Goal: Task Accomplishment & Management: Use online tool/utility

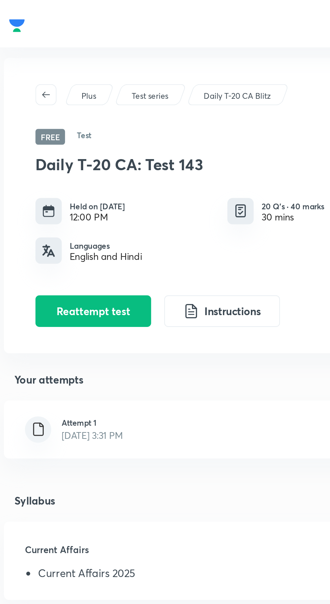
click at [128, 50] on p "Daily T-20 CA Blitz" at bounding box center [122, 49] width 34 height 6
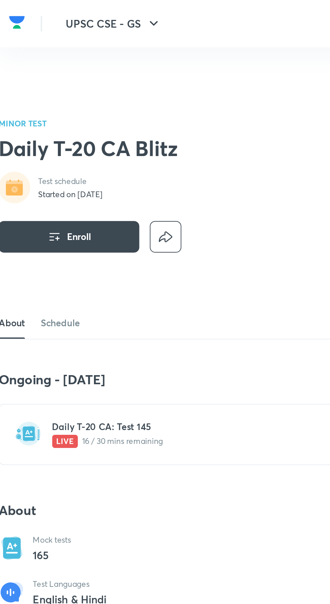
click at [93, 222] on h6 "Daily T-20 CA: Test 145" at bounding box center [130, 218] width 207 height 7
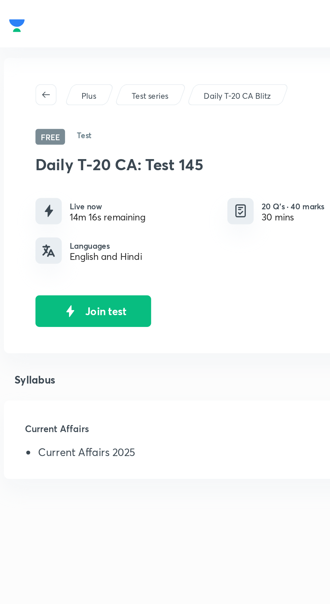
click at [61, 163] on button "Join test" at bounding box center [48, 159] width 59 height 16
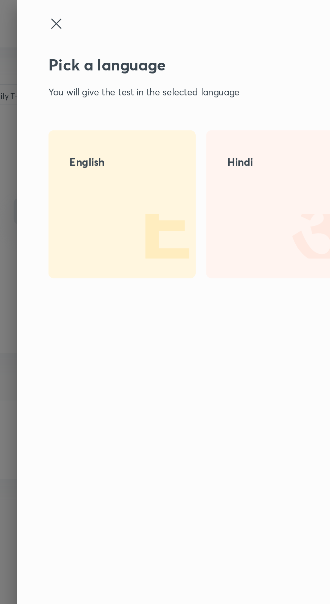
click at [175, 118] on img at bounding box center [188, 120] width 43 height 43
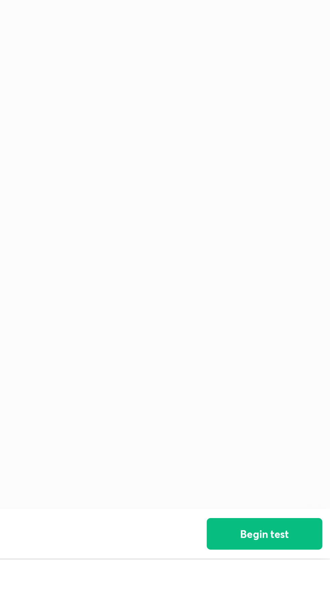
click at [299, 599] on button "Begin test" at bounding box center [296, 591] width 59 height 16
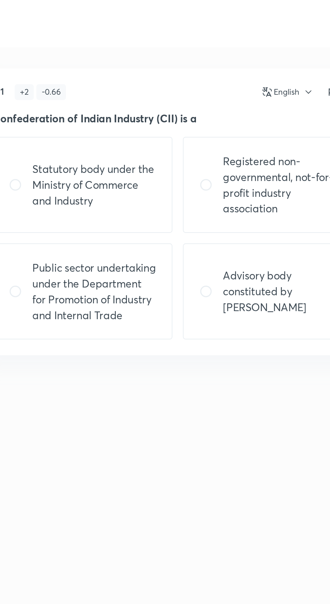
click at [52, 98] on p "Statutory body under the Ministry of Commerce and Industry" at bounding box center [73, 95] width 63 height 24
radio input "true"
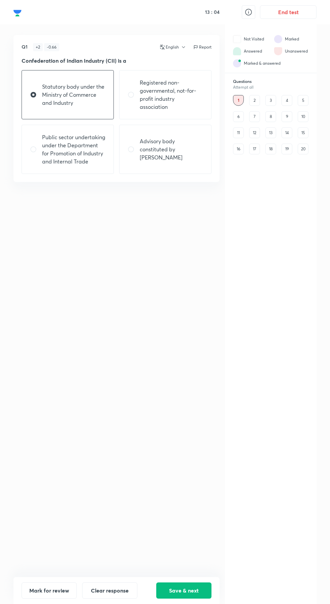
scroll to position [11, 0]
click at [199, 588] on button "Save & next" at bounding box center [183, 590] width 55 height 16
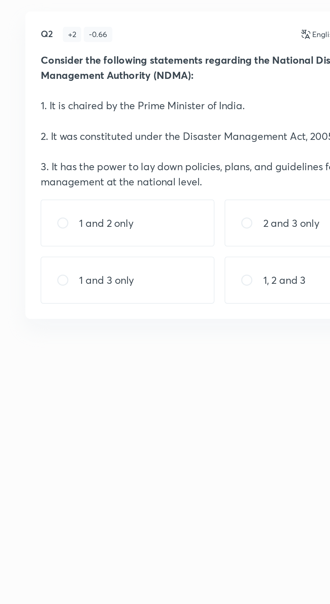
scroll to position [8, 0]
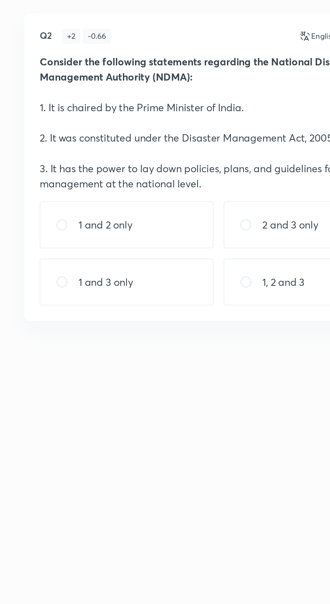
click at [156, 143] on p "2 and 3 only" at bounding box center [155, 147] width 30 height 8
radio input "true"
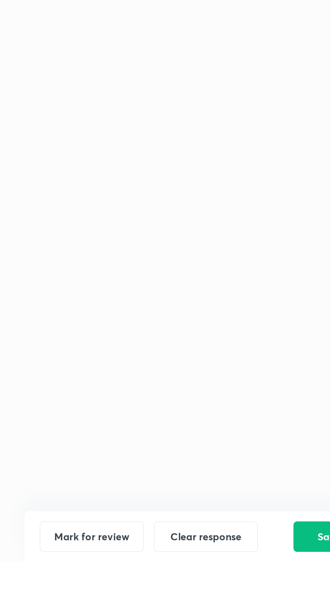
click at [168, 598] on button "Save & next" at bounding box center [183, 590] width 55 height 16
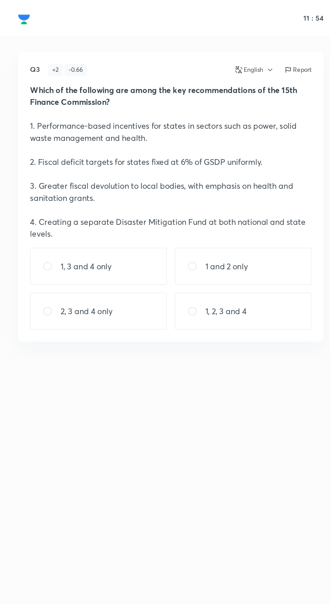
click at [38, 182] on input "radio" at bounding box center [36, 179] width 12 height 7
radio input "true"
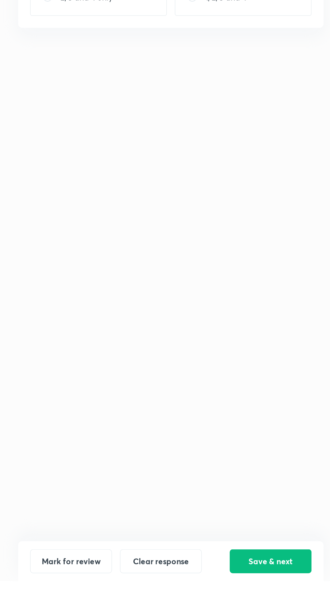
click at [185, 598] on button "Save & next" at bounding box center [183, 590] width 55 height 16
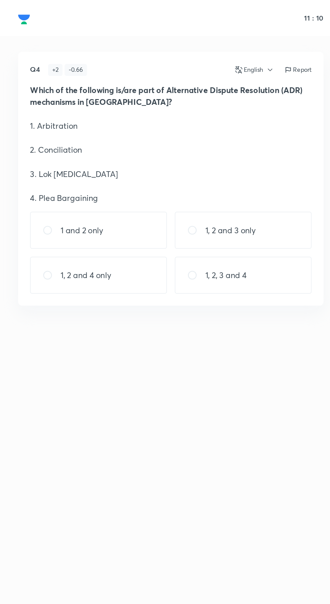
click at [24, 158] on div "1 and 2 only" at bounding box center [68, 155] width 92 height 25
radio input "true"
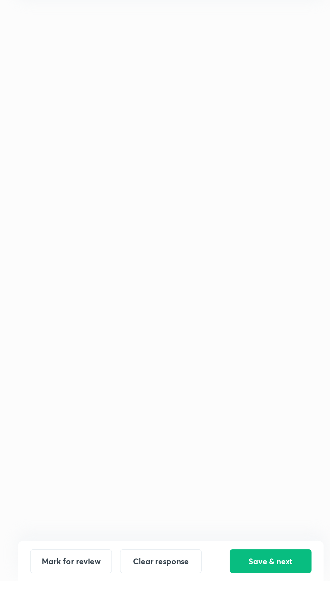
click at [187, 598] on button "Save & next" at bounding box center [183, 590] width 55 height 16
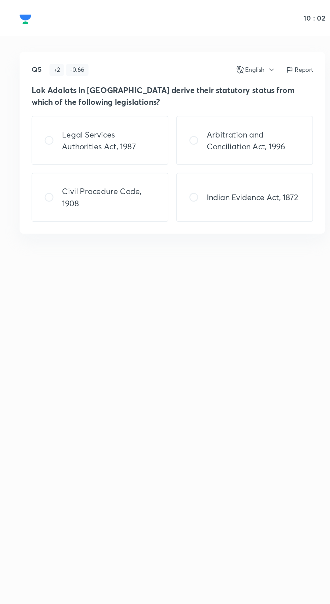
click at [89, 138] on p "Civil Procedure Code, 1908" at bounding box center [73, 133] width 63 height 16
radio input "true"
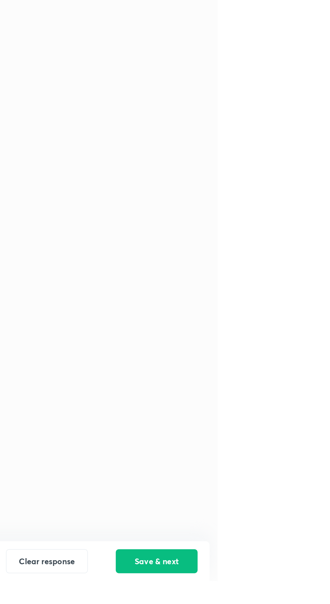
click at [191, 598] on button "Save & next" at bounding box center [183, 590] width 55 height 16
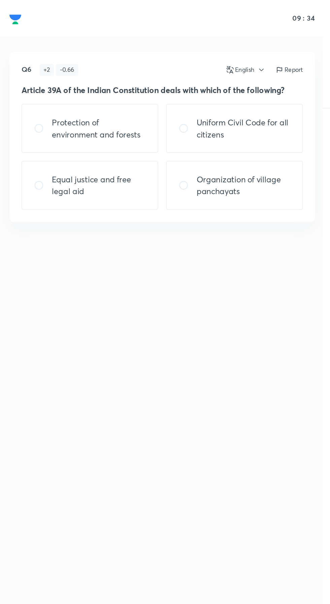
click at [98, 90] on p "Protection of environment and forests" at bounding box center [73, 86] width 63 height 16
radio input "true"
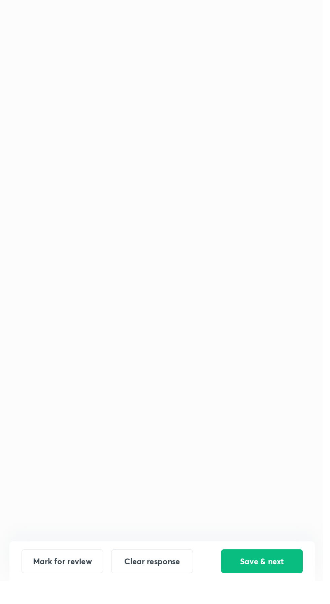
click at [185, 598] on button "Save & next" at bounding box center [183, 590] width 55 height 16
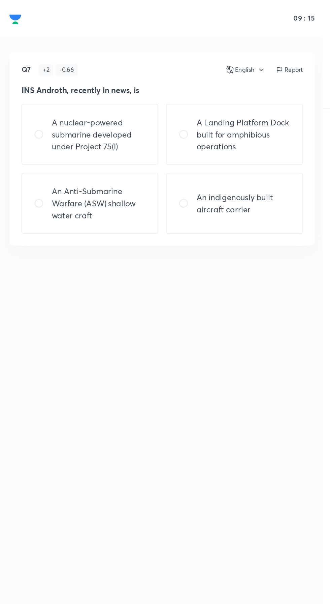
click at [94, 136] on p "An Anti-Submarine Warfare (ASW) shallow water craft" at bounding box center [73, 137] width 63 height 24
click at [185, 142] on p "An indigenously built aircraft carrier" at bounding box center [171, 137] width 63 height 16
radio input "false"
radio input "true"
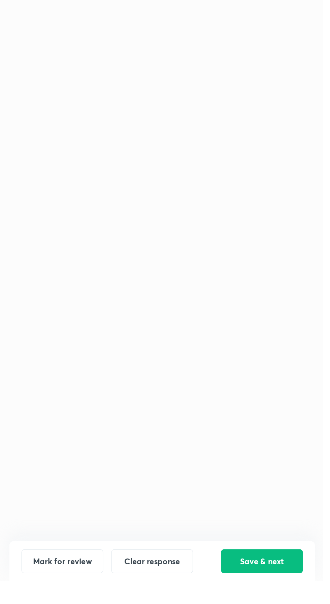
click at [189, 598] on button "Save & next" at bounding box center [183, 590] width 55 height 16
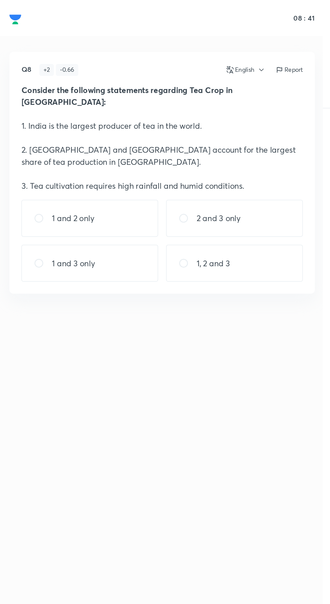
click at [183, 172] on div "1, 2 and 3" at bounding box center [165, 177] width 92 height 25
radio input "true"
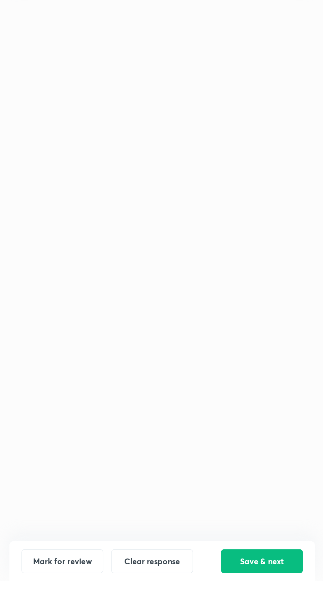
click at [191, 598] on button "Save & next" at bounding box center [183, 590] width 55 height 16
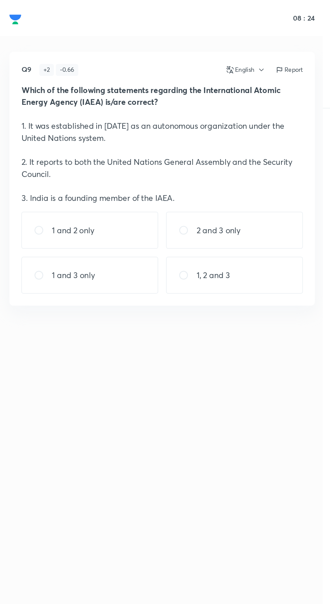
click at [190, 159] on div "2 and 3 only" at bounding box center [165, 155] width 92 height 25
radio input "true"
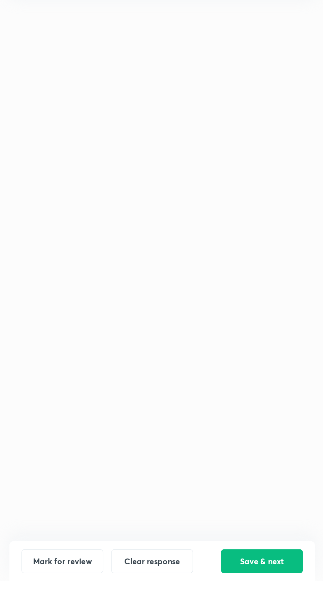
click at [185, 598] on button "Save & next" at bounding box center [183, 590] width 55 height 16
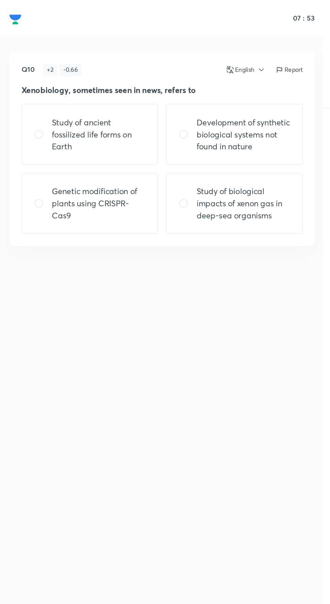
click at [198, 138] on p "Study of biological impacts of xenon gas in deep-sea organisms" at bounding box center [171, 137] width 63 height 24
radio input "true"
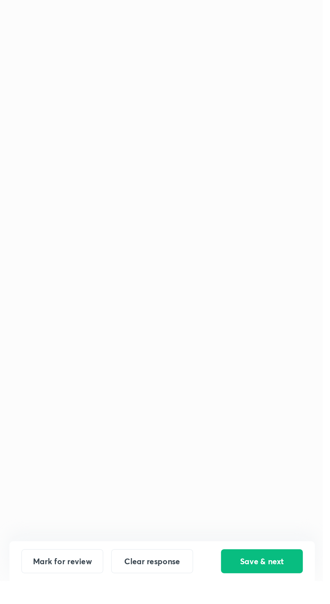
click at [191, 598] on button "Save & next" at bounding box center [183, 590] width 55 height 16
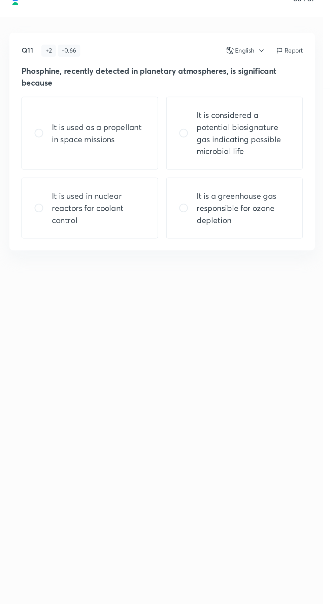
click at [190, 111] on p "It is considered a potential biosignature gas indicating possible microbial life" at bounding box center [171, 103] width 63 height 32
radio input "true"
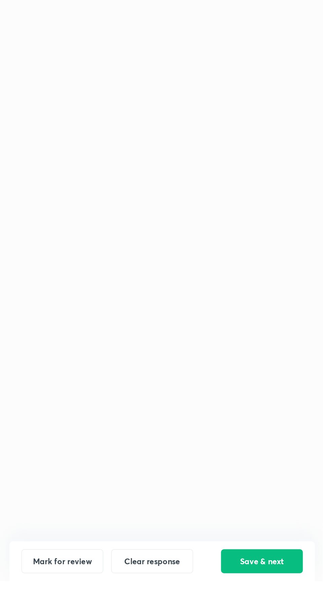
click at [192, 598] on button "Save & next" at bounding box center [183, 590] width 55 height 16
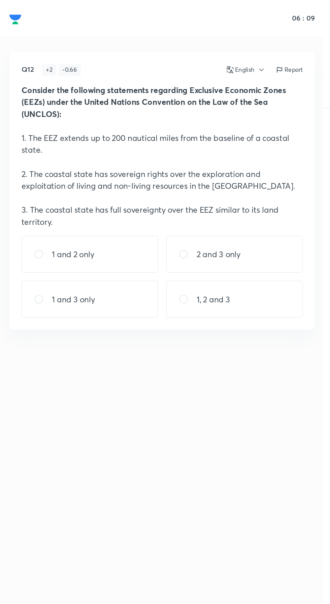
click at [88, 163] on div "1 and 2 only" at bounding box center [68, 171] width 92 height 25
radio input "true"
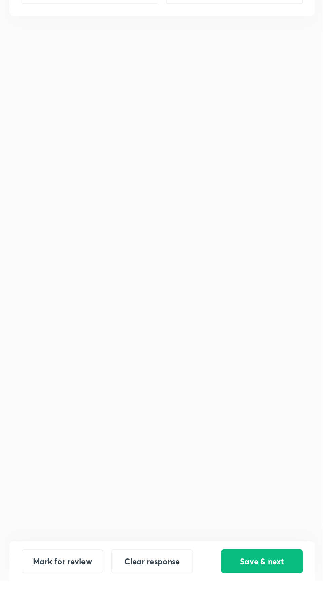
click at [188, 598] on button "Save & next" at bounding box center [183, 590] width 55 height 16
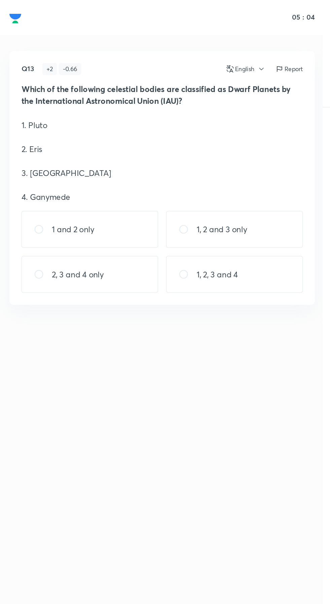
click at [85, 159] on div "1 and 2 only" at bounding box center [68, 155] width 92 height 25
radio input "true"
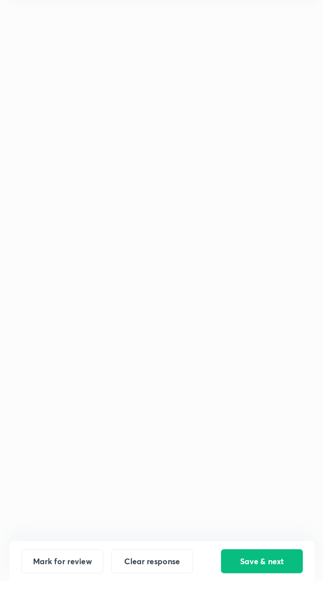
click at [189, 598] on button "Save & next" at bounding box center [183, 590] width 55 height 16
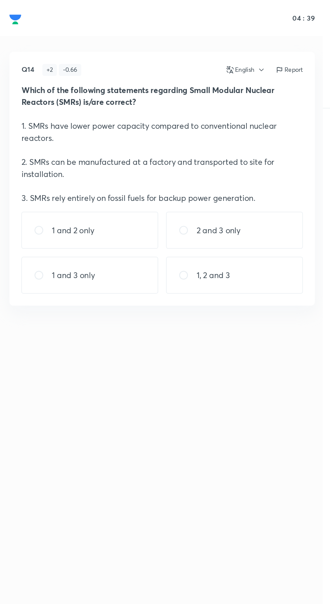
click at [37, 152] on input "radio" at bounding box center [36, 155] width 12 height 7
radio input "true"
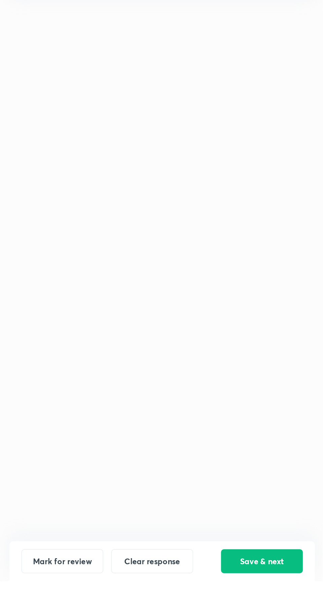
click at [183, 598] on button "Save & next" at bounding box center [183, 590] width 55 height 16
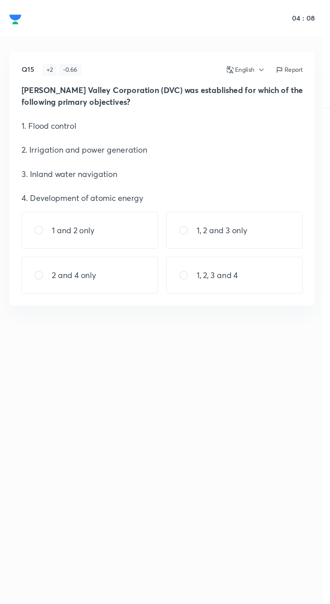
click at [196, 163] on div "1, 2 and 3 only" at bounding box center [165, 155] width 92 height 25
radio input "true"
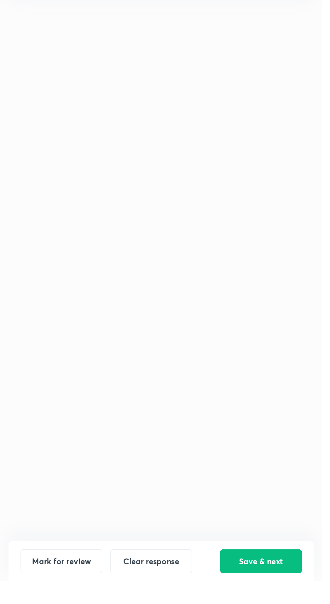
click at [188, 598] on button "Save & next" at bounding box center [183, 590] width 55 height 16
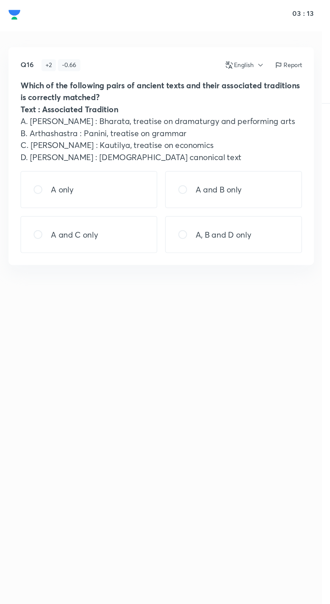
click at [22, 130] on div "A only" at bounding box center [68, 131] width 92 height 25
radio input "true"
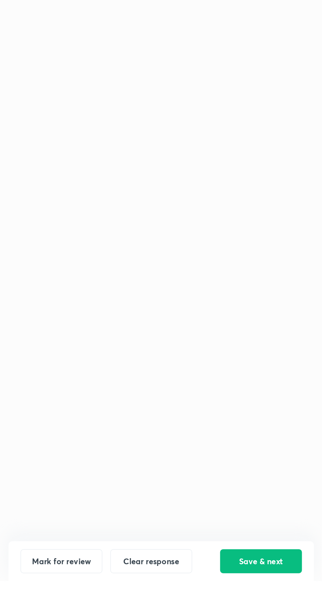
click at [185, 598] on button "Save & next" at bounding box center [183, 590] width 55 height 16
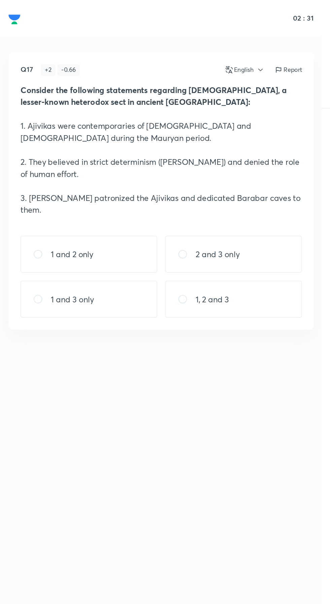
click at [197, 196] on div "1, 2 and 3" at bounding box center [165, 201] width 92 height 25
radio input "true"
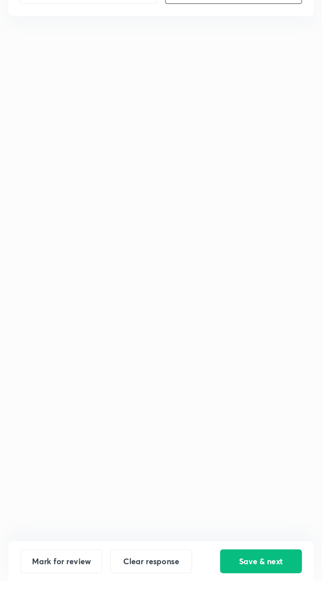
click at [187, 598] on button "Save & next" at bounding box center [183, 590] width 55 height 16
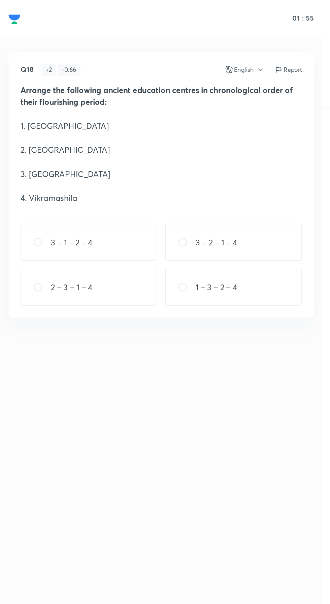
click at [192, 189] on div "1 – 3 – 2 – 4" at bounding box center [165, 193] width 92 height 25
radio input "true"
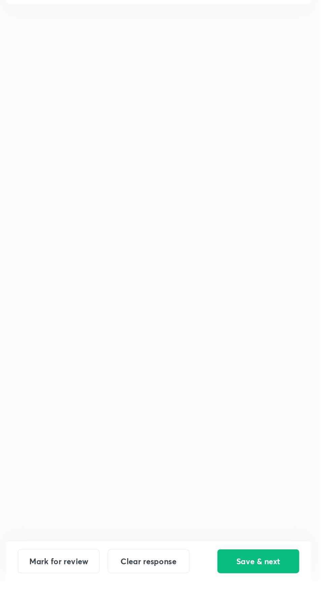
click at [187, 598] on button "Save & next" at bounding box center [183, 590] width 55 height 16
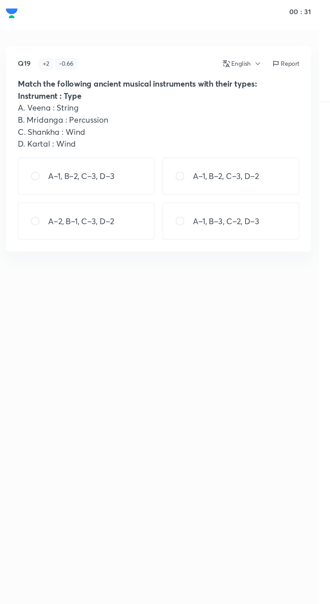
click at [183, 125] on p "A–1, B–2, C–3, D–2" at bounding box center [162, 123] width 44 height 8
radio input "true"
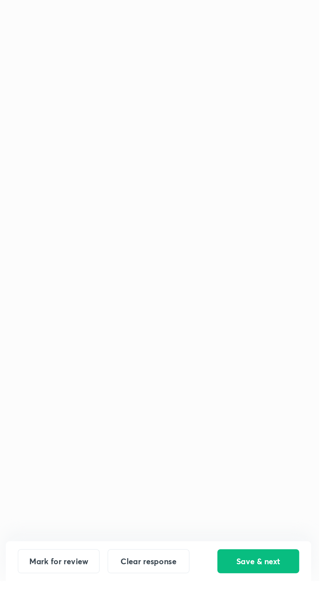
click at [188, 598] on button "Save & next" at bounding box center [183, 590] width 55 height 16
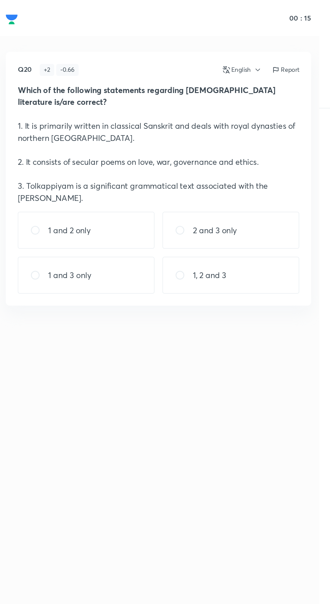
click at [183, 180] on div "1, 2 and 3" at bounding box center [165, 185] width 92 height 25
radio input "true"
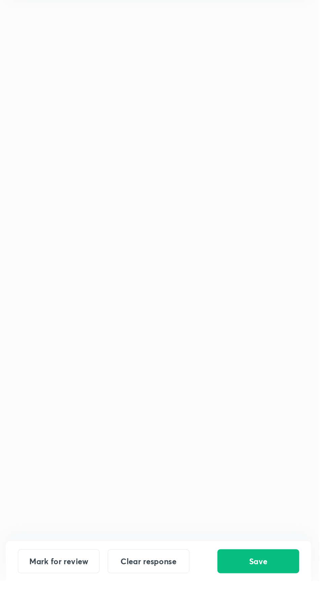
click at [189, 598] on button "Save" at bounding box center [183, 590] width 55 height 16
